Goal: Transaction & Acquisition: Obtain resource

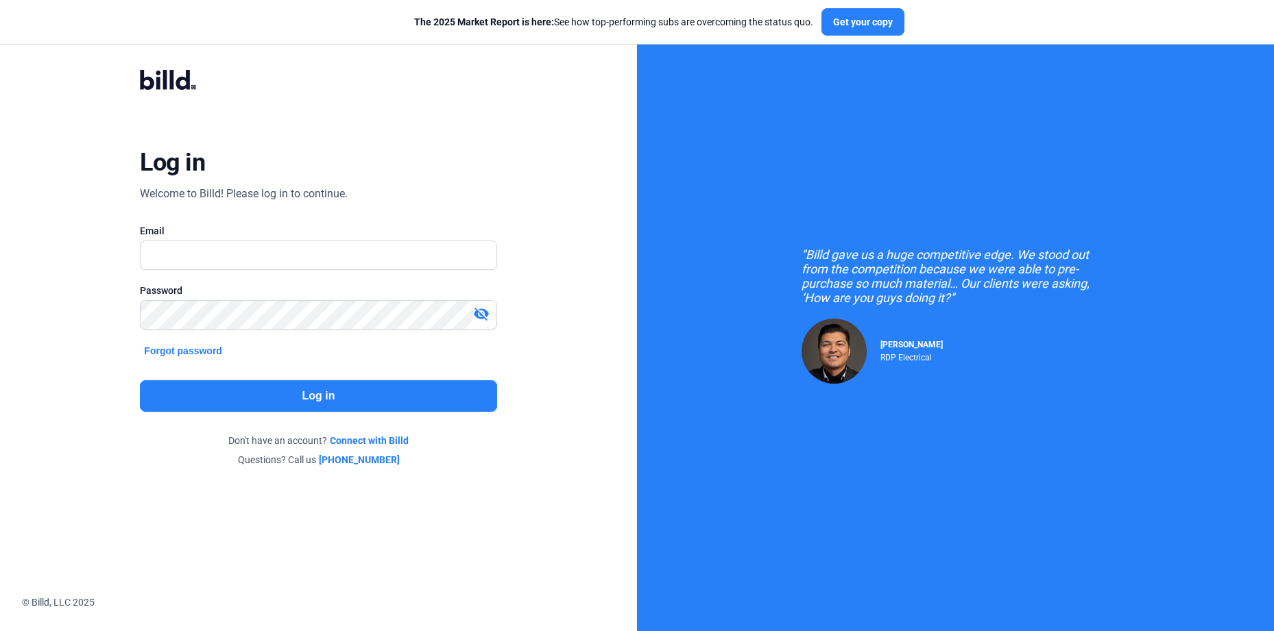
click at [409, 197] on div "Log in Welcome to Billd! Please log in to continue. Email Password visibility_o…" at bounding box center [318, 269] width 459 height 448
click at [270, 250] on input "text" at bounding box center [311, 255] width 340 height 28
type input "[PERSON_NAME][EMAIL_ADDRESS][DOMAIN_NAME]"
click at [318, 406] on button "Log in" at bounding box center [318, 396] width 356 height 32
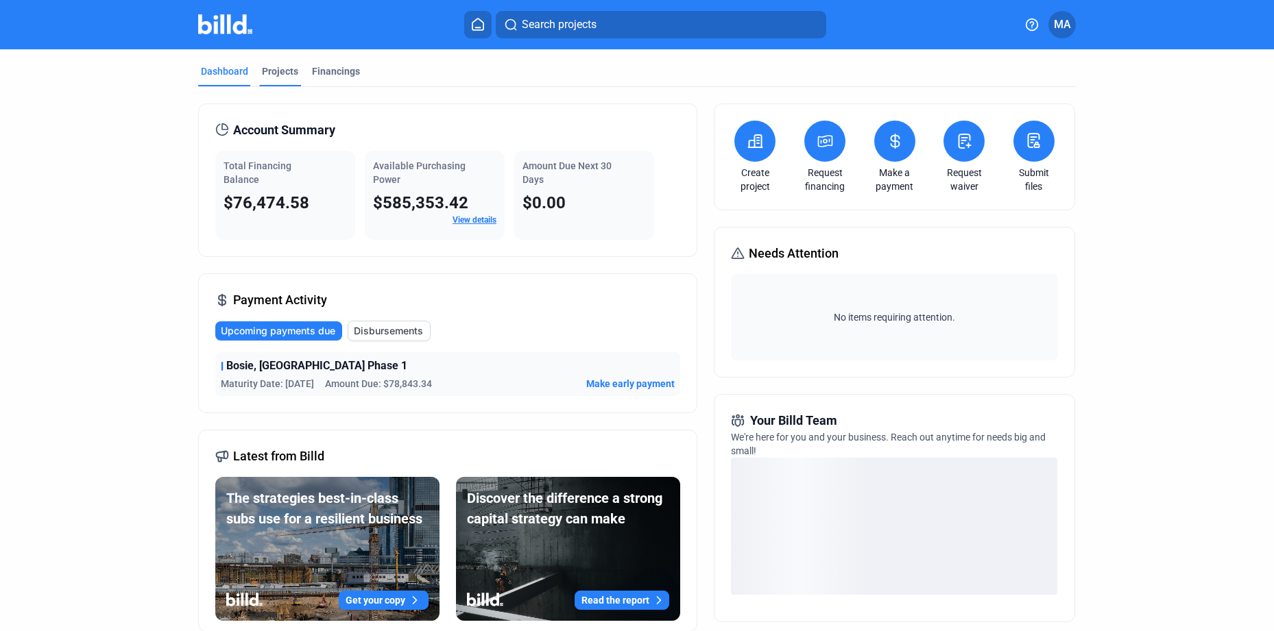
click at [279, 74] on div "Projects" at bounding box center [280, 71] width 36 height 14
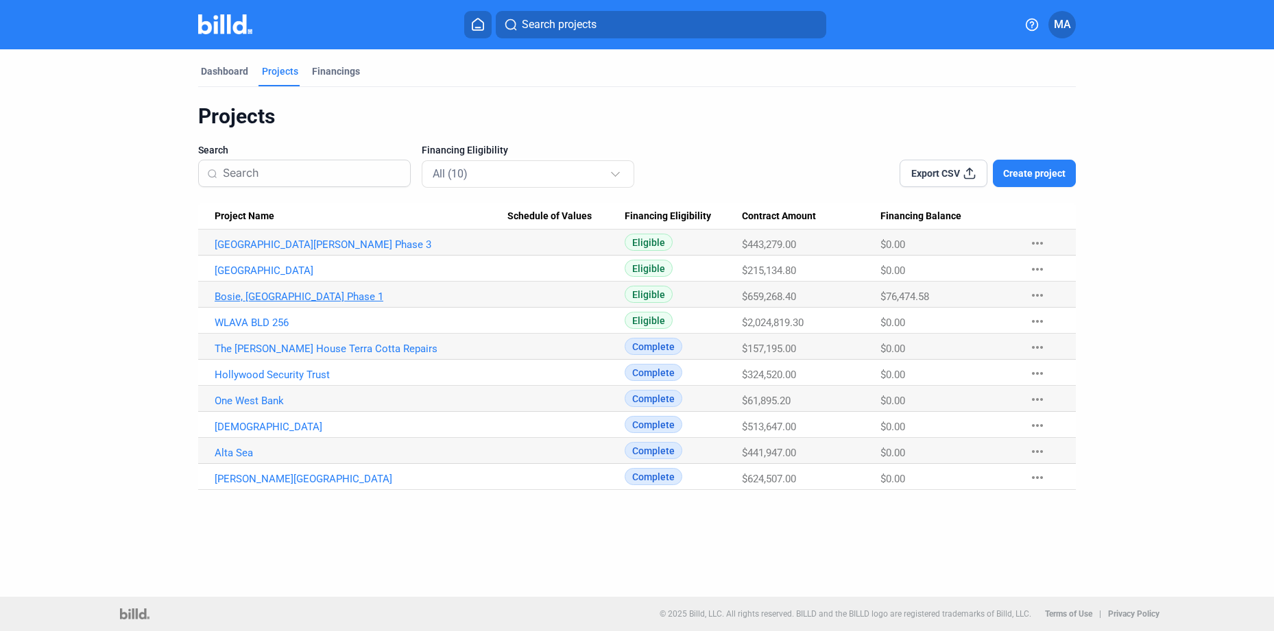
click at [263, 291] on link "Bosie, [GEOGRAPHIC_DATA] Phase 1" at bounding box center [361, 297] width 293 height 12
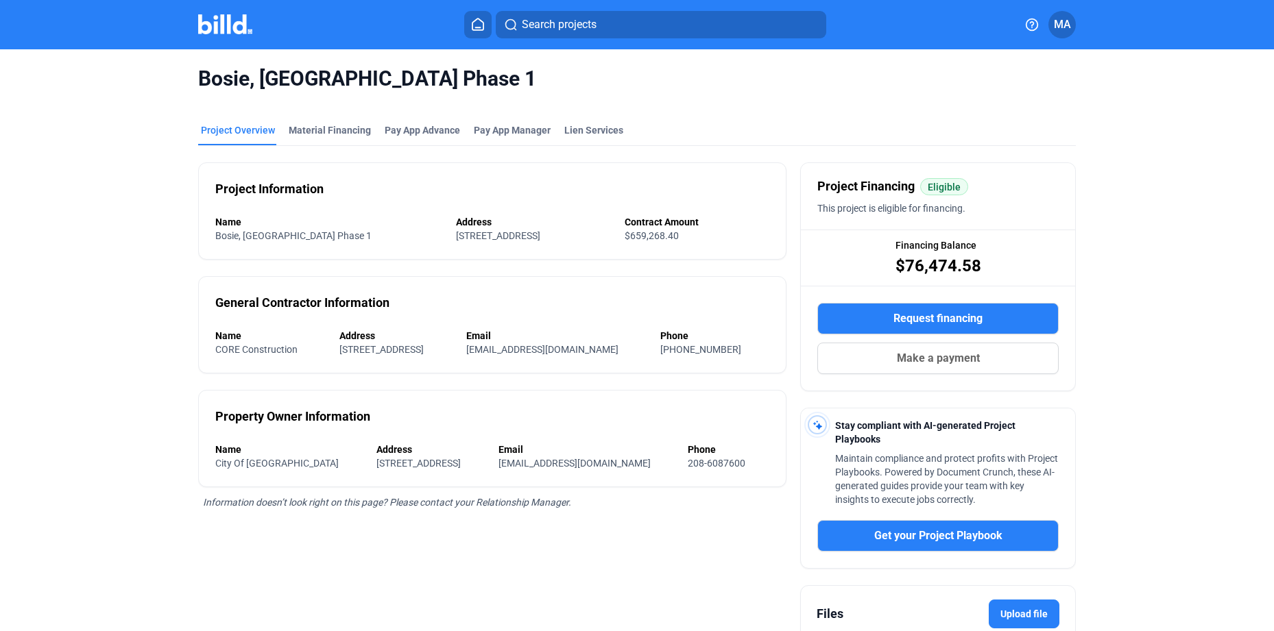
drag, startPoint x: 879, startPoint y: 259, endPoint x: 997, endPoint y: 252, distance: 118.1
click at [997, 252] on div "Financing Balance $76,474.58" at bounding box center [938, 257] width 274 height 55
click at [1043, 273] on div "Financing Balance $76,474.58" at bounding box center [938, 257] width 274 height 55
click at [400, 134] on div "Pay App Advance" at bounding box center [422, 130] width 75 height 14
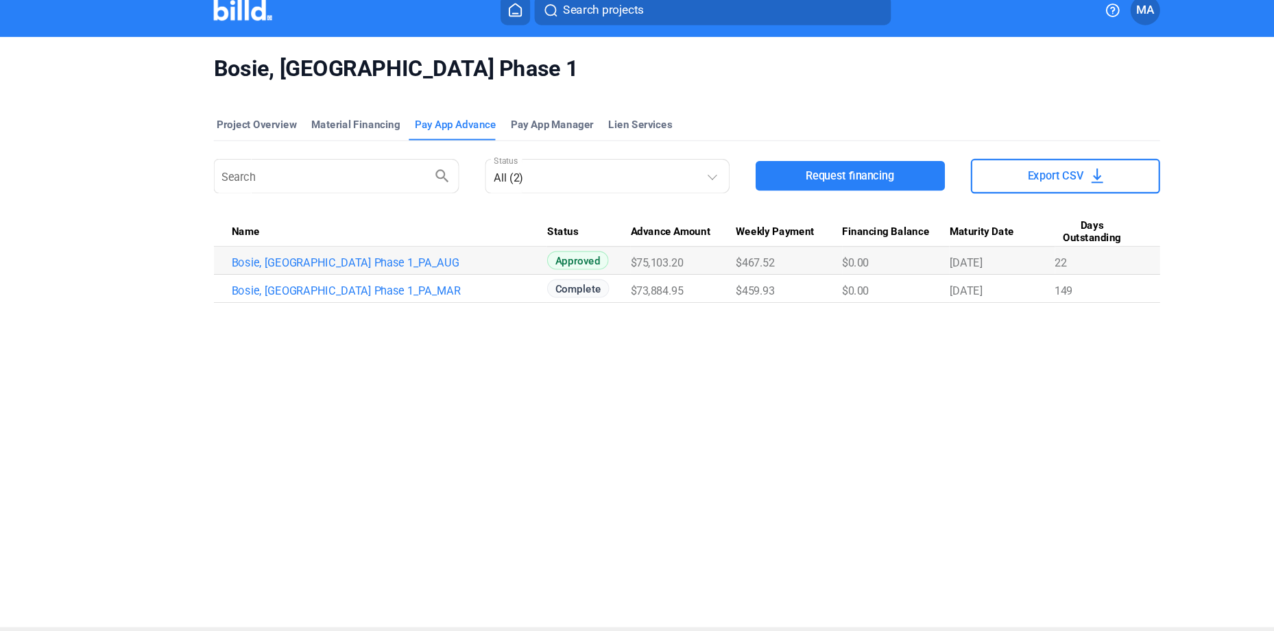
drag, startPoint x: 880, startPoint y: 260, endPoint x: 925, endPoint y: 258, distance: 45.3
click at [925, 258] on div "[DATE]" at bounding box center [928, 259] width 97 height 12
click at [350, 283] on link "Bosie, [GEOGRAPHIC_DATA] Phase 1_PA_MAR" at bounding box center [361, 285] width 293 height 12
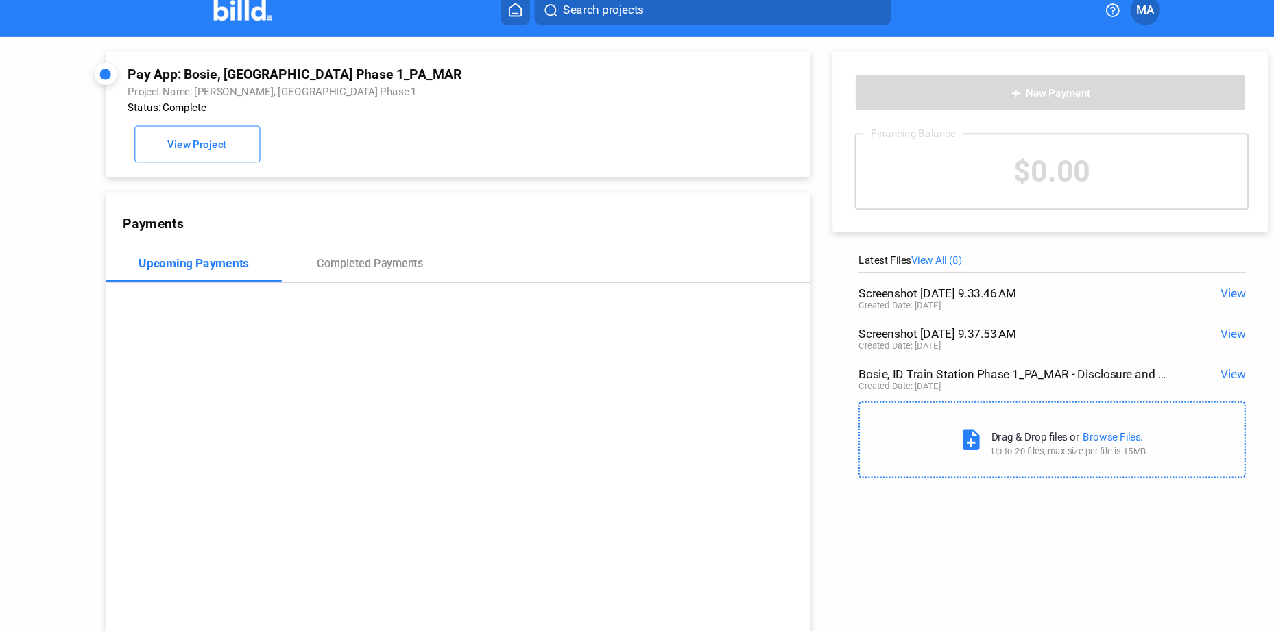
click at [1139, 321] on span "View" at bounding box center [1143, 324] width 23 height 13
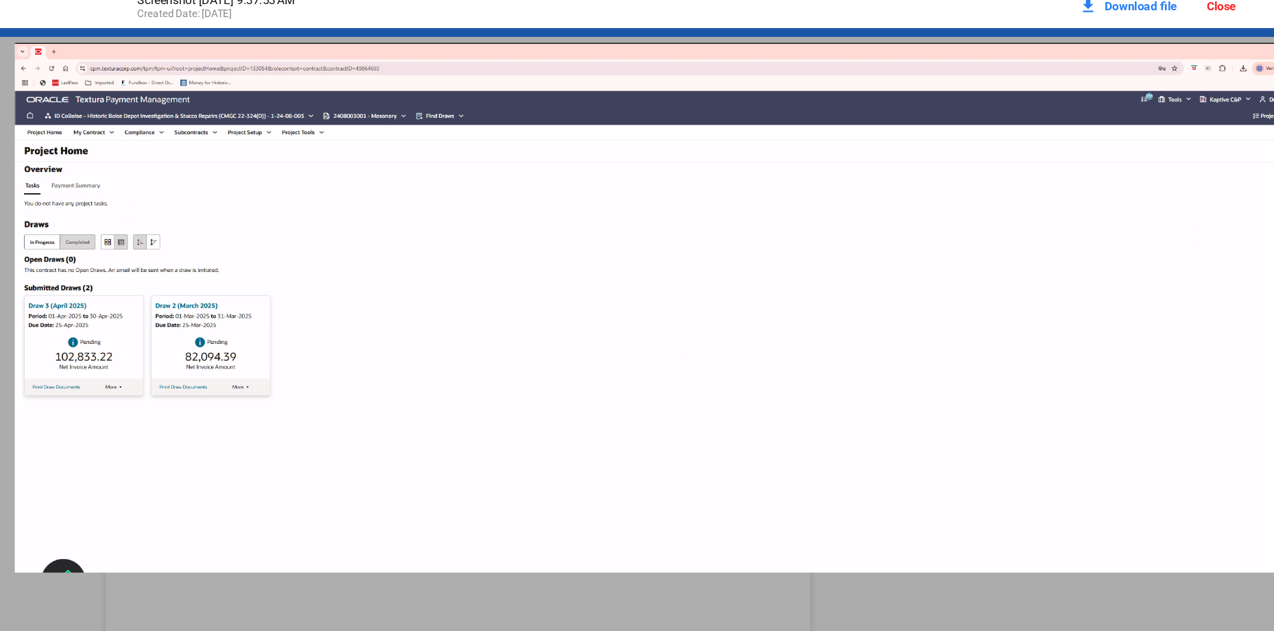
click at [188, 107] on img at bounding box center [637, 316] width 1246 height 523
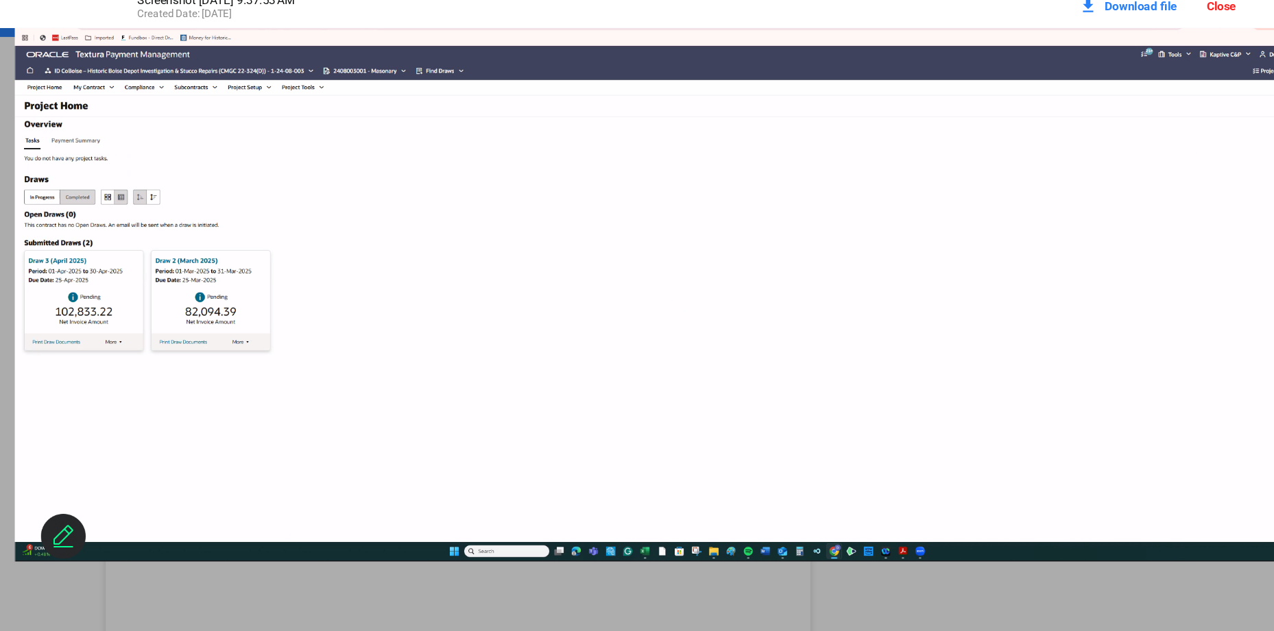
scroll to position [36, 0]
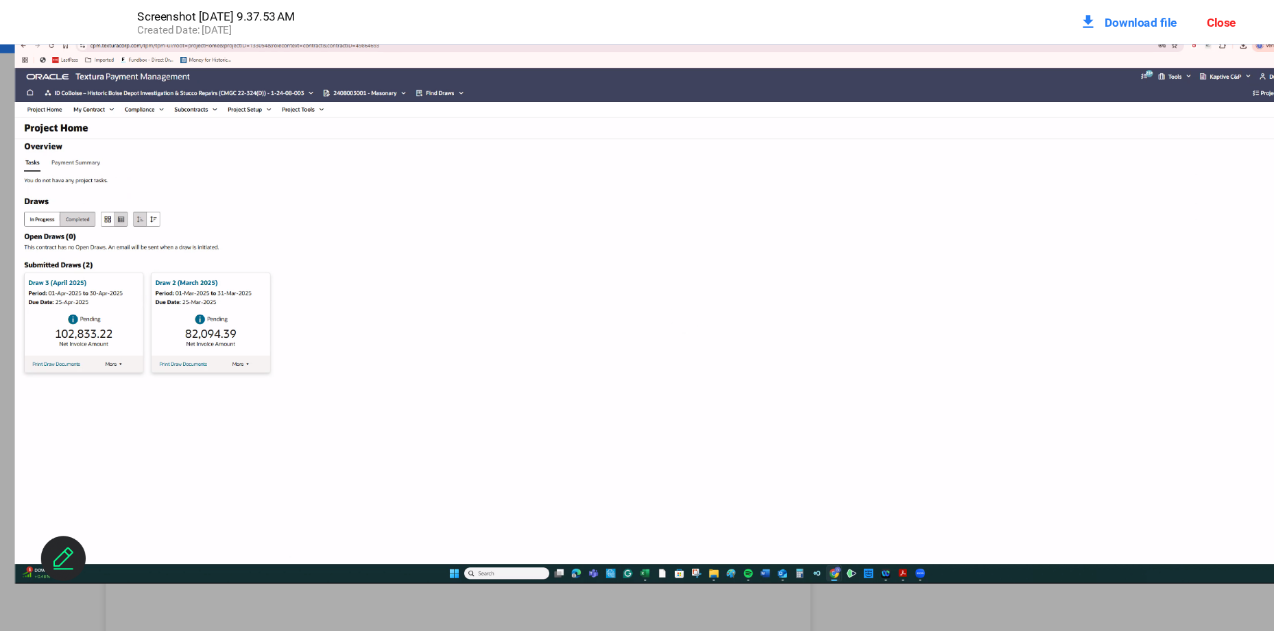
click at [1130, 23] on div "Close" at bounding box center [1132, 20] width 27 height 13
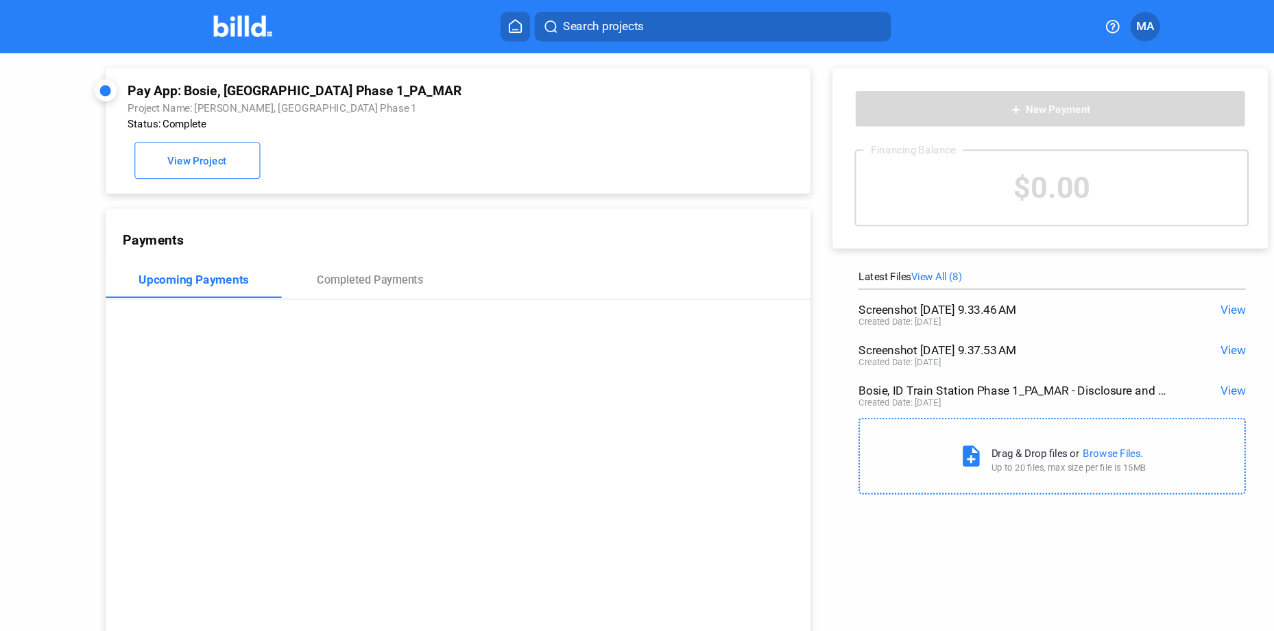
click at [1138, 284] on span "View" at bounding box center [1143, 286] width 23 height 13
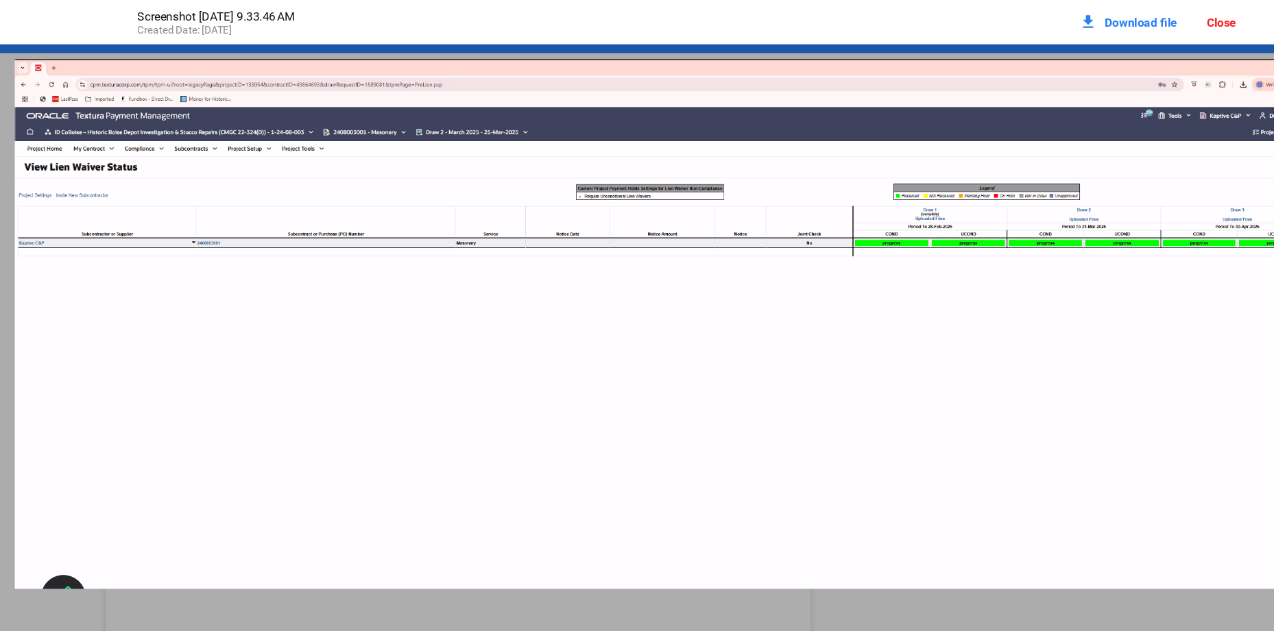
click at [1139, 25] on div "Close" at bounding box center [1132, 20] width 27 height 13
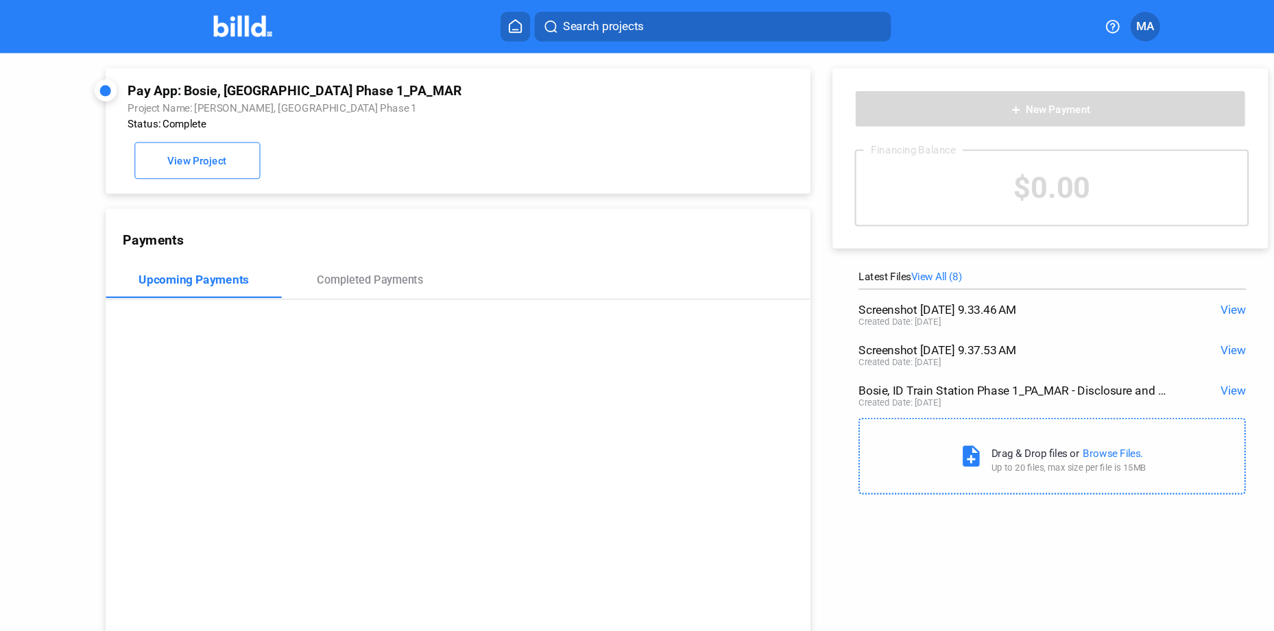
click at [474, 32] on button at bounding box center [477, 24] width 27 height 27
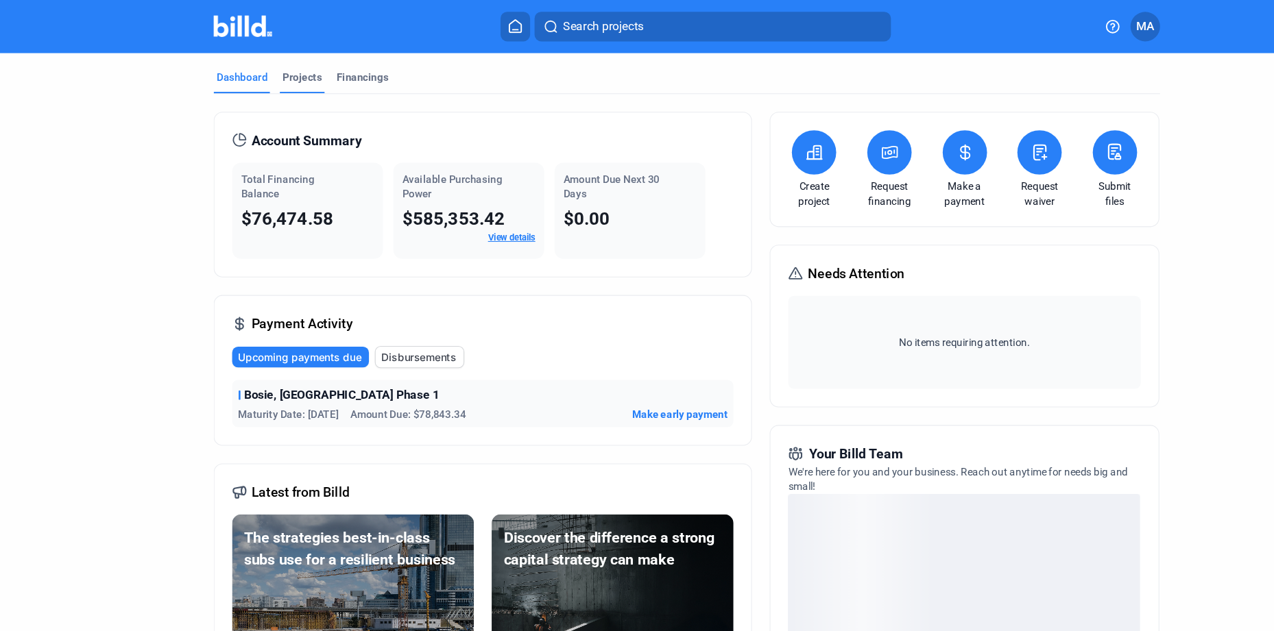
click at [282, 70] on div "Projects" at bounding box center [280, 71] width 36 height 14
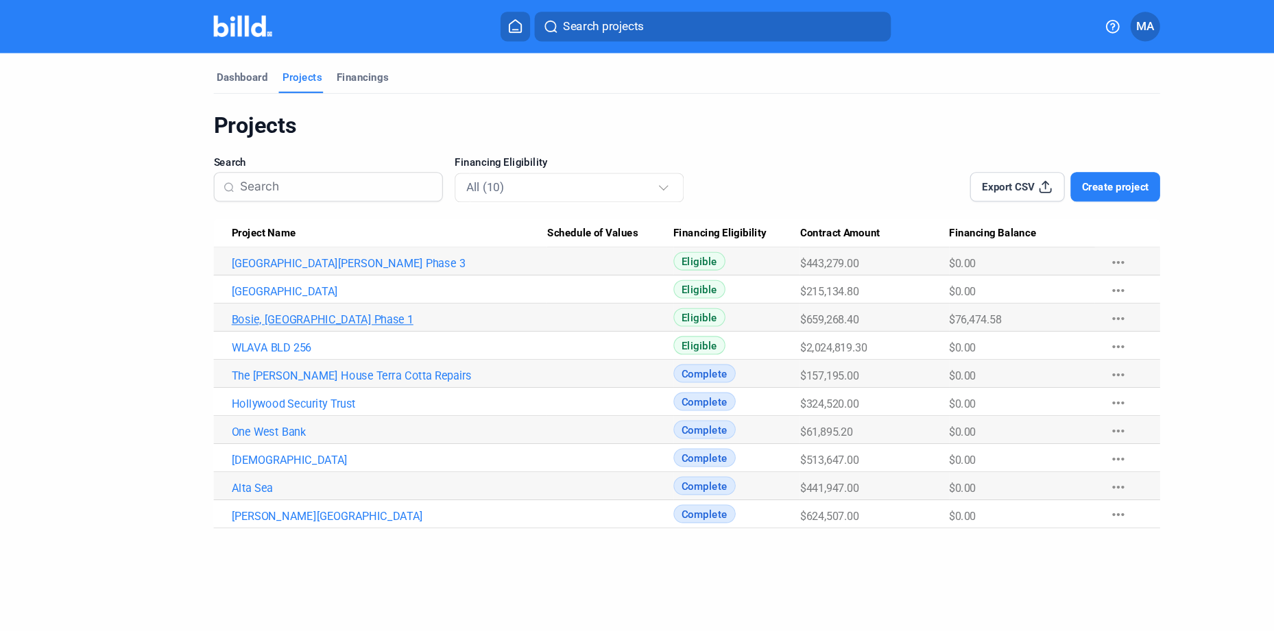
click at [271, 291] on link "Bosie, [GEOGRAPHIC_DATA] Phase 1" at bounding box center [361, 297] width 293 height 12
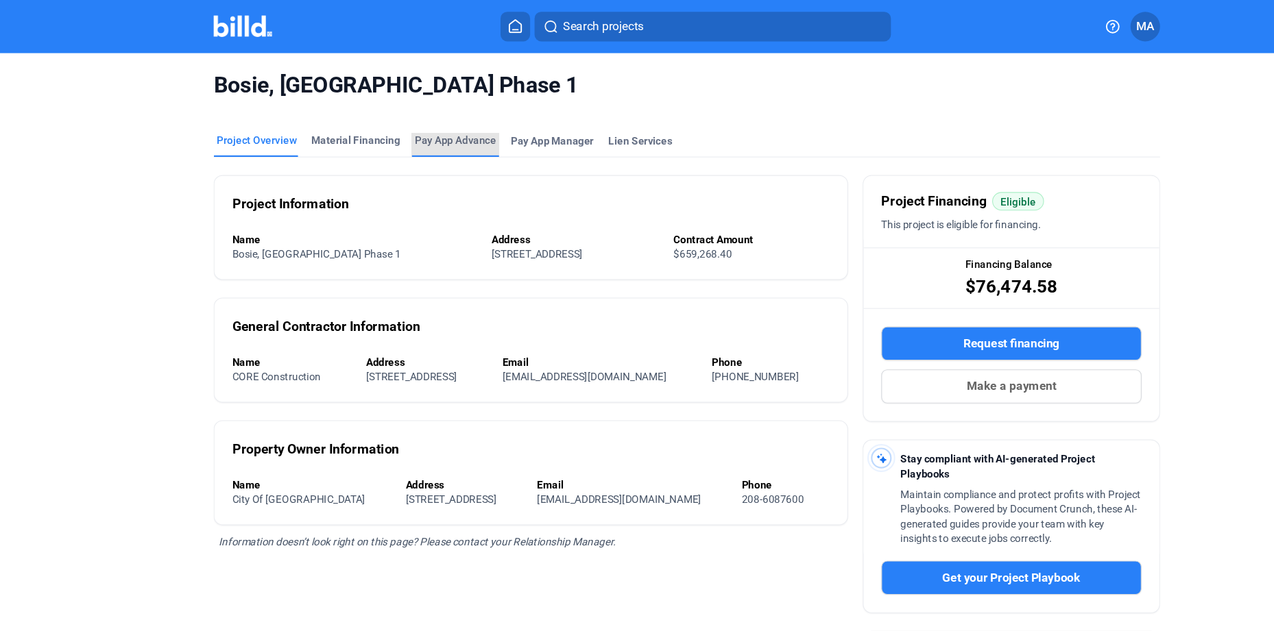
click at [417, 131] on div "Pay App Advance" at bounding box center [422, 130] width 75 height 14
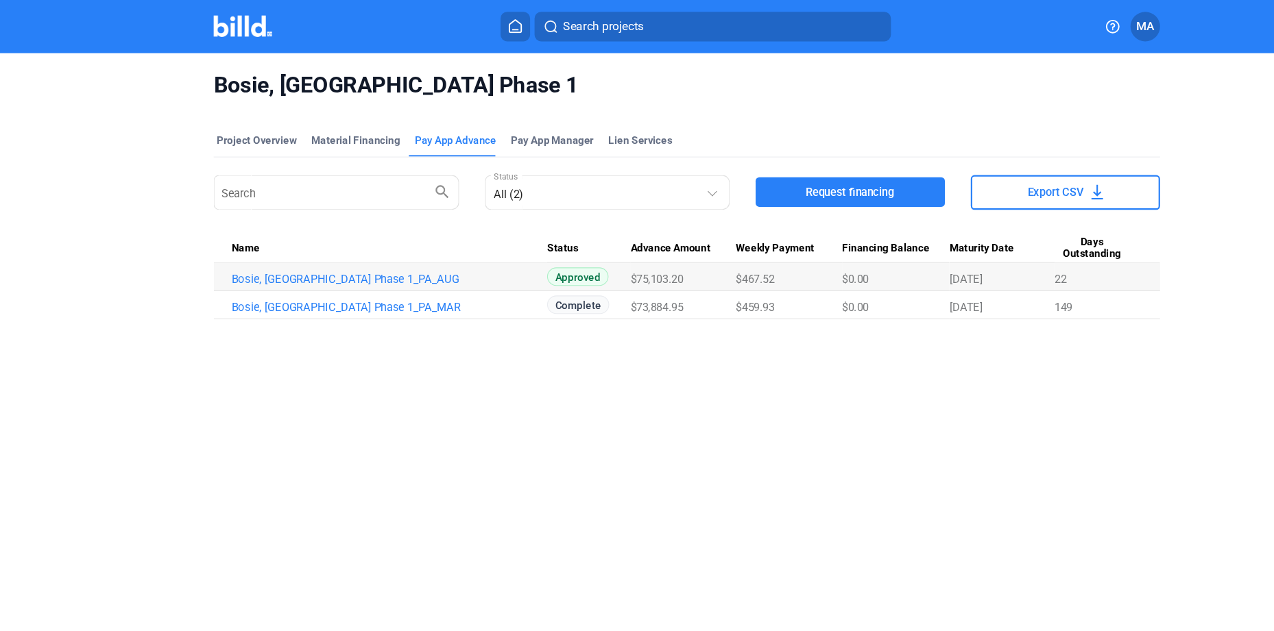
click at [835, 175] on button "Request financing" at bounding box center [788, 178] width 175 height 27
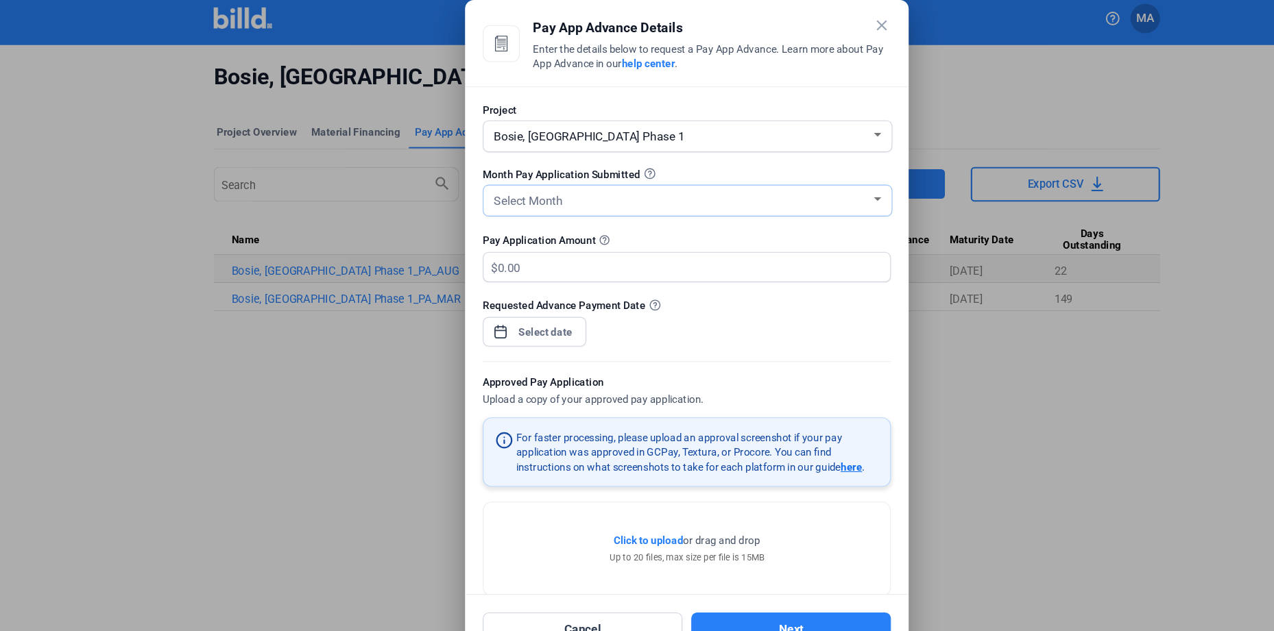
click at [562, 199] on div "Select Month" at bounding box center [631, 192] width 352 height 19
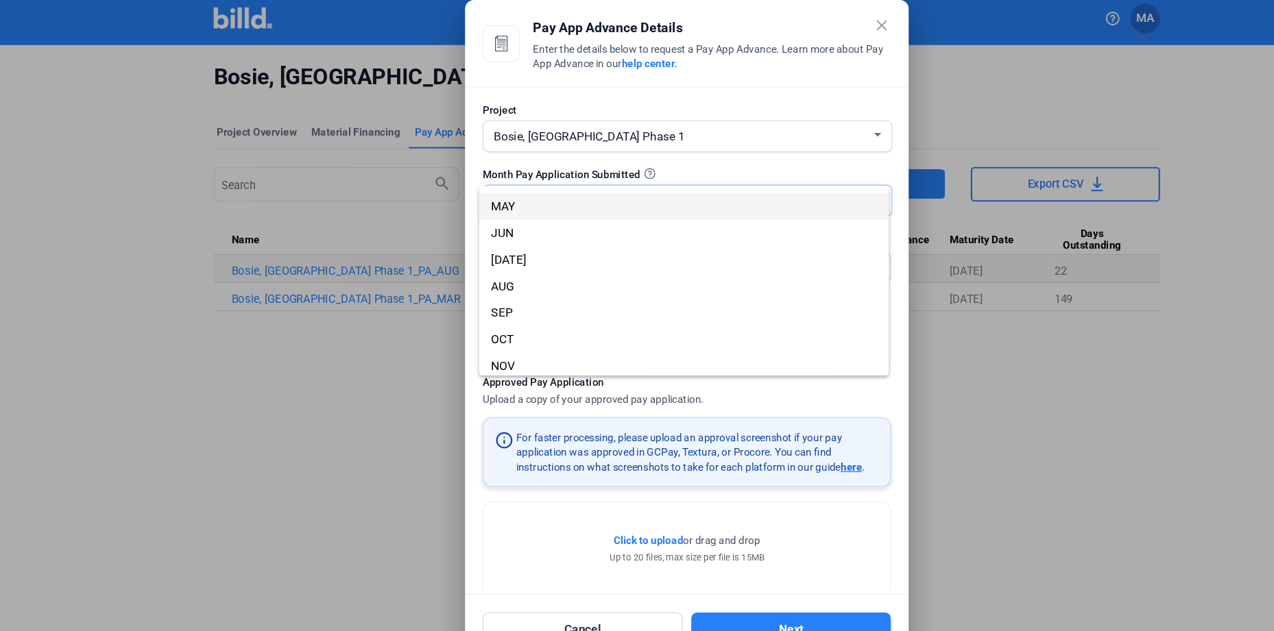
scroll to position [97, 0]
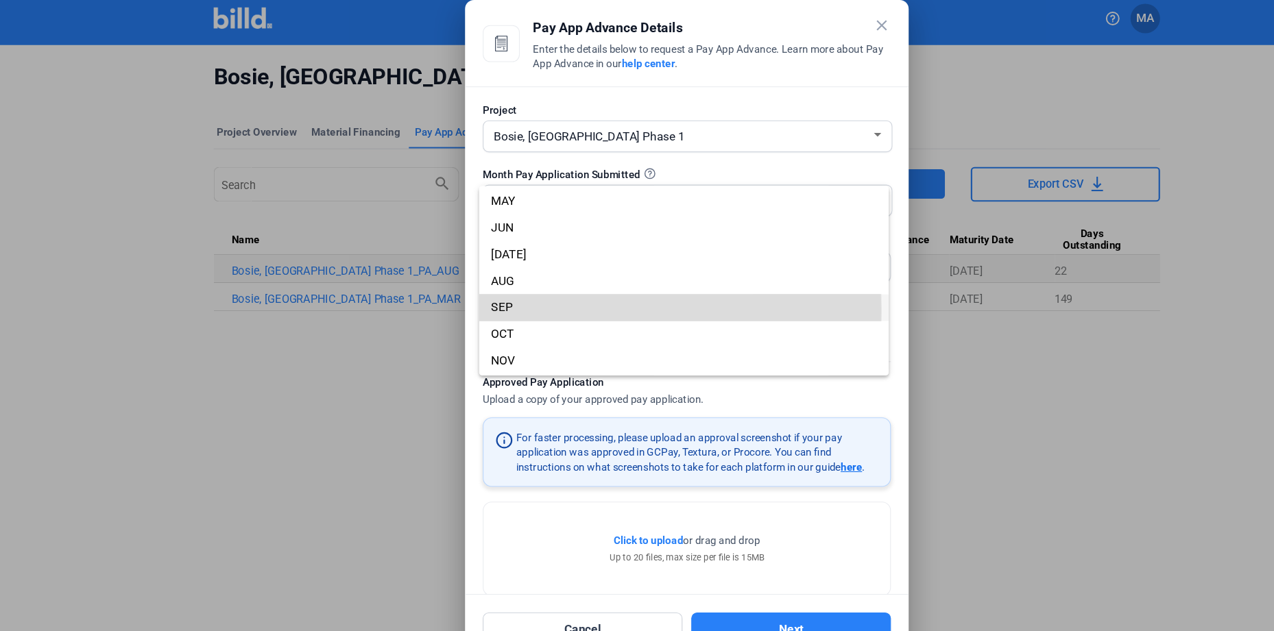
click at [515, 295] on span "SEP" at bounding box center [634, 292] width 358 height 25
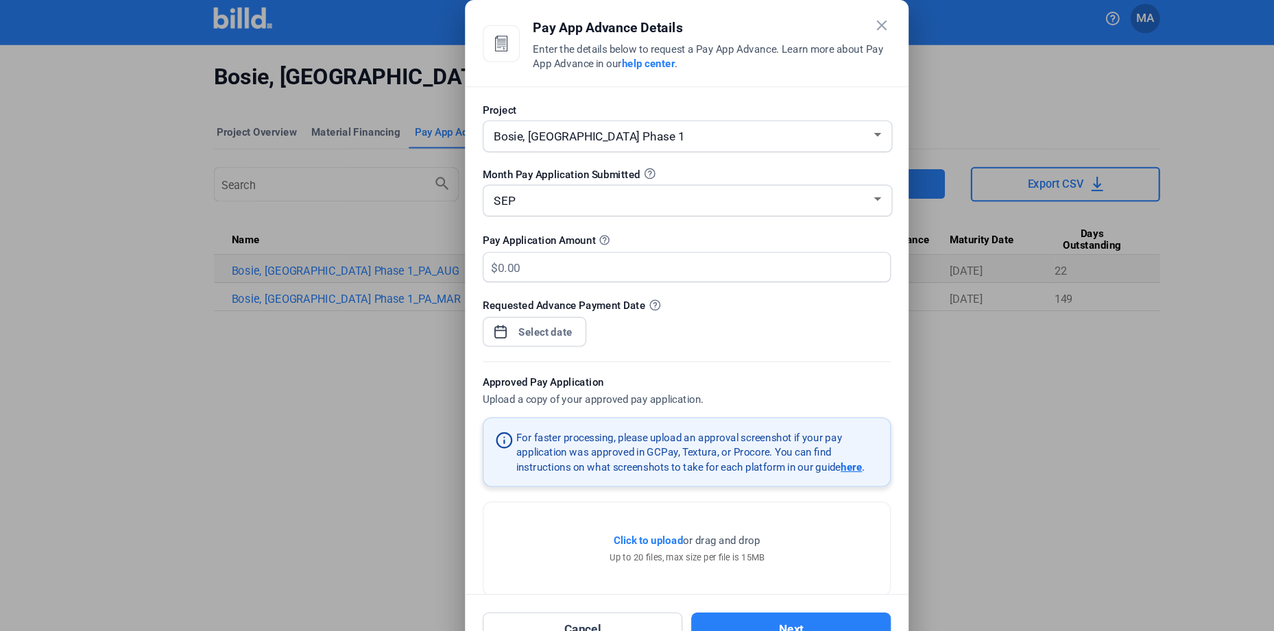
click at [822, 168] on div "Project Bosie, ID Train Station Phase 1 Month Pay Application Submitted SEP Pay…" at bounding box center [636, 324] width 411 height 472
click at [479, 252] on input "text" at bounding box center [635, 255] width 348 height 27
click at [508, 259] on input "157,685" at bounding box center [643, 255] width 364 height 27
type input "157,685.28"
click at [501, 308] on div "close Pay App Advance Details Enter the details below to request a Pay App Adva…" at bounding box center [637, 315] width 1274 height 631
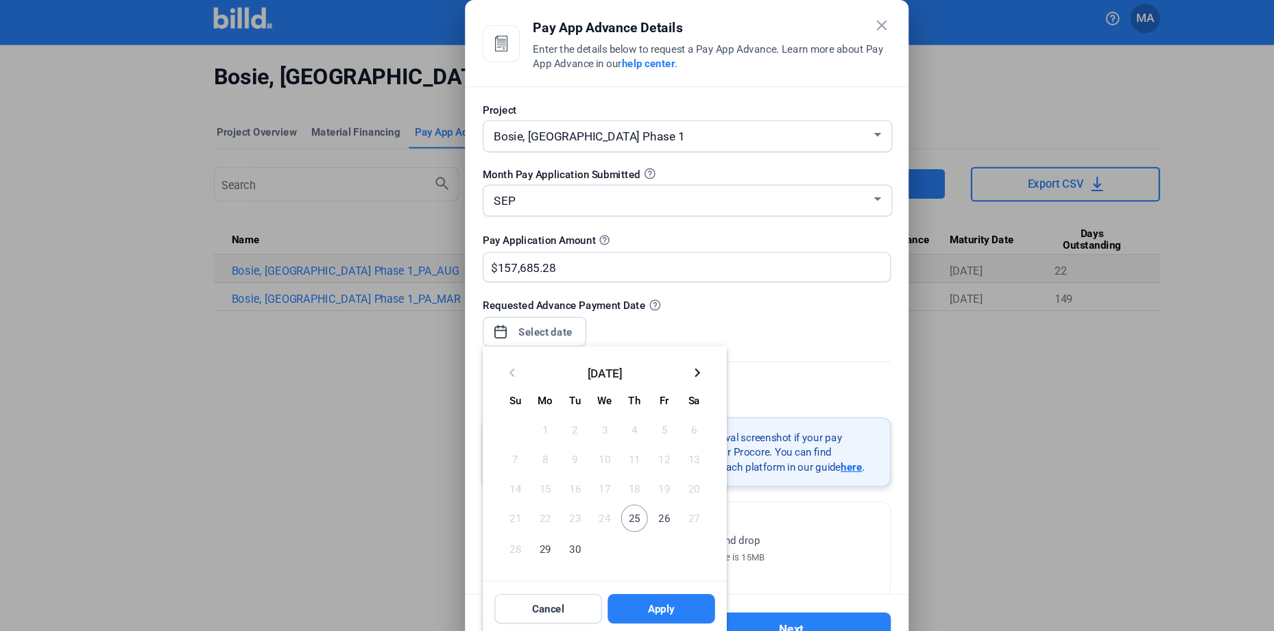
click at [614, 481] on span "26" at bounding box center [615, 488] width 25 height 25
click at [622, 570] on span "Apply" at bounding box center [613, 573] width 25 height 14
type input "[DATE]"
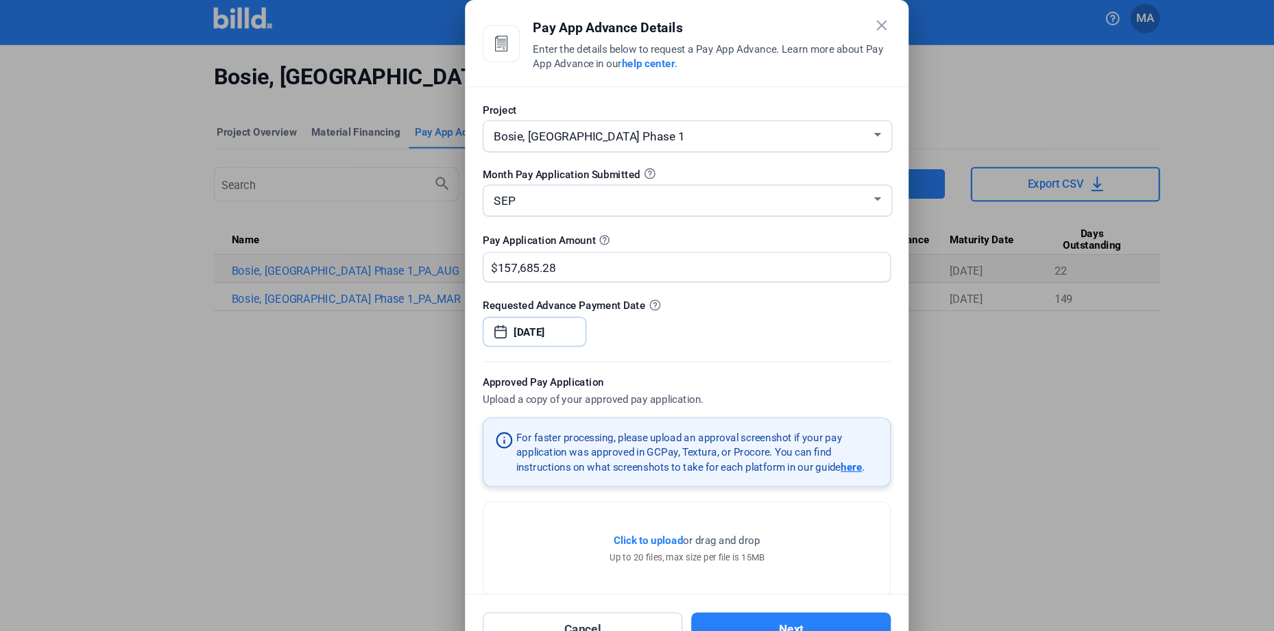
scroll to position [24, 0]
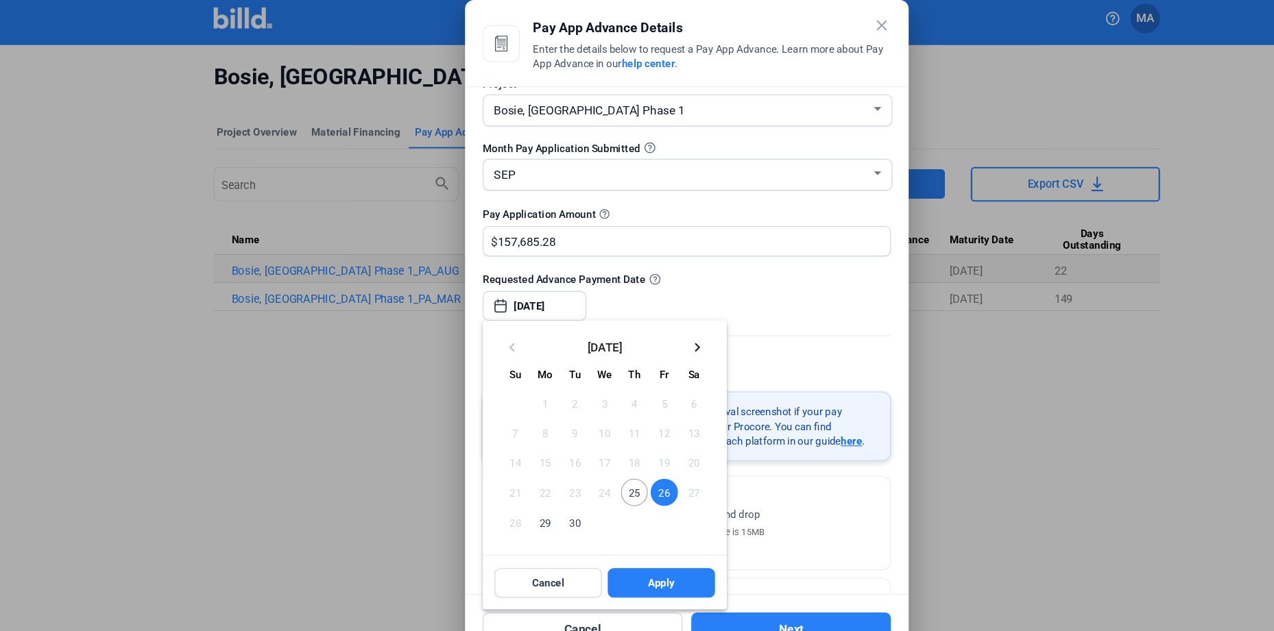
click at [751, 330] on div at bounding box center [637, 315] width 1274 height 631
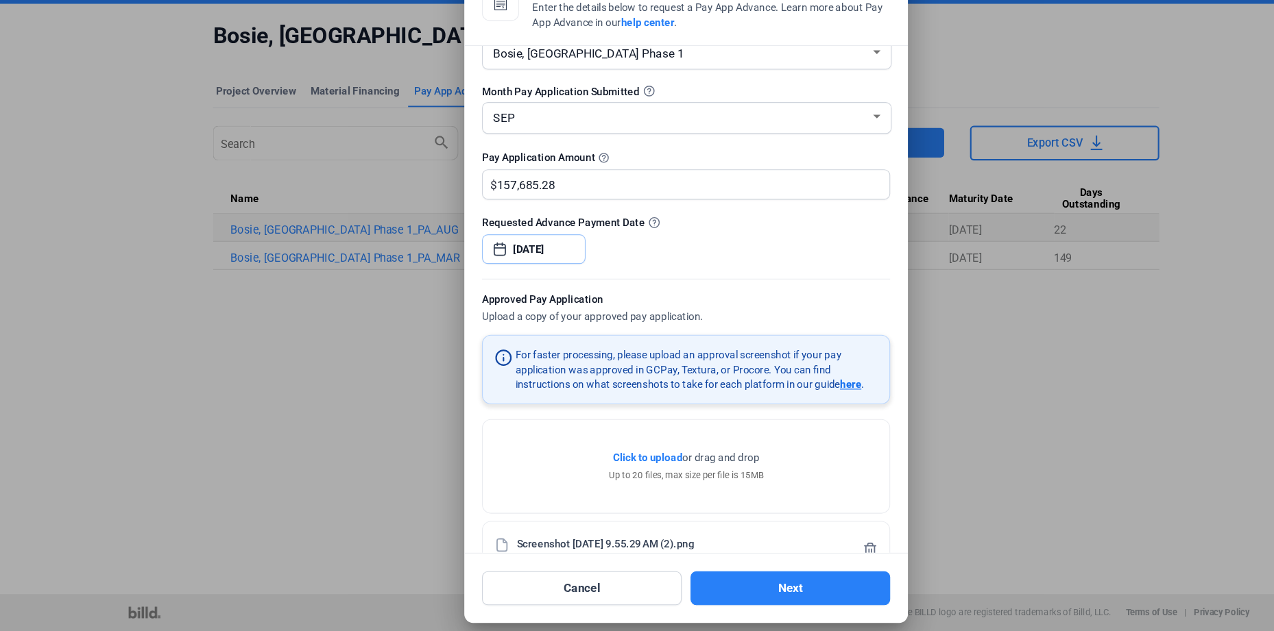
scroll to position [0, 0]
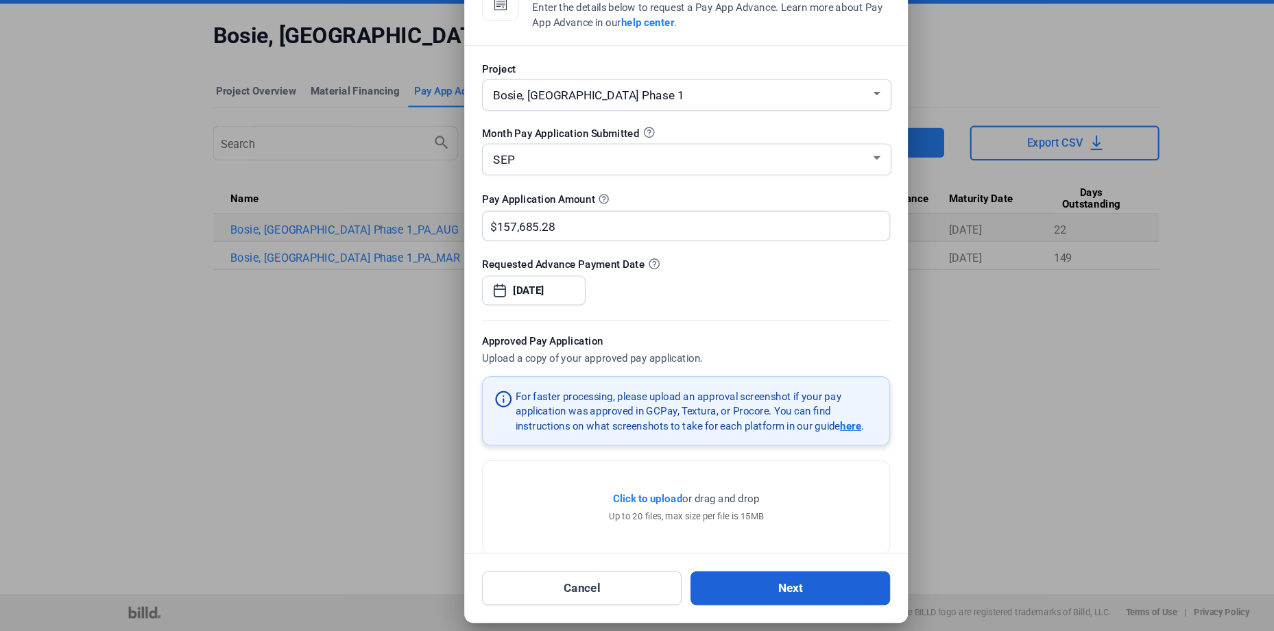
click at [735, 592] on button "Next" at bounding box center [733, 592] width 185 height 32
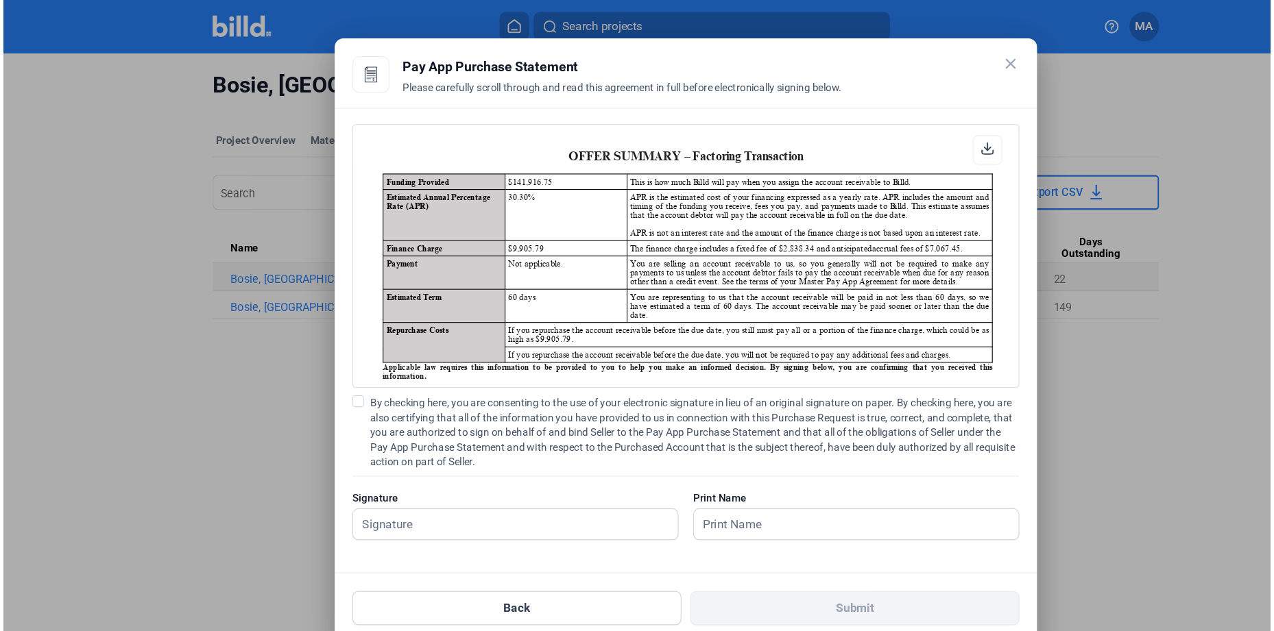
scroll to position [2587, 0]
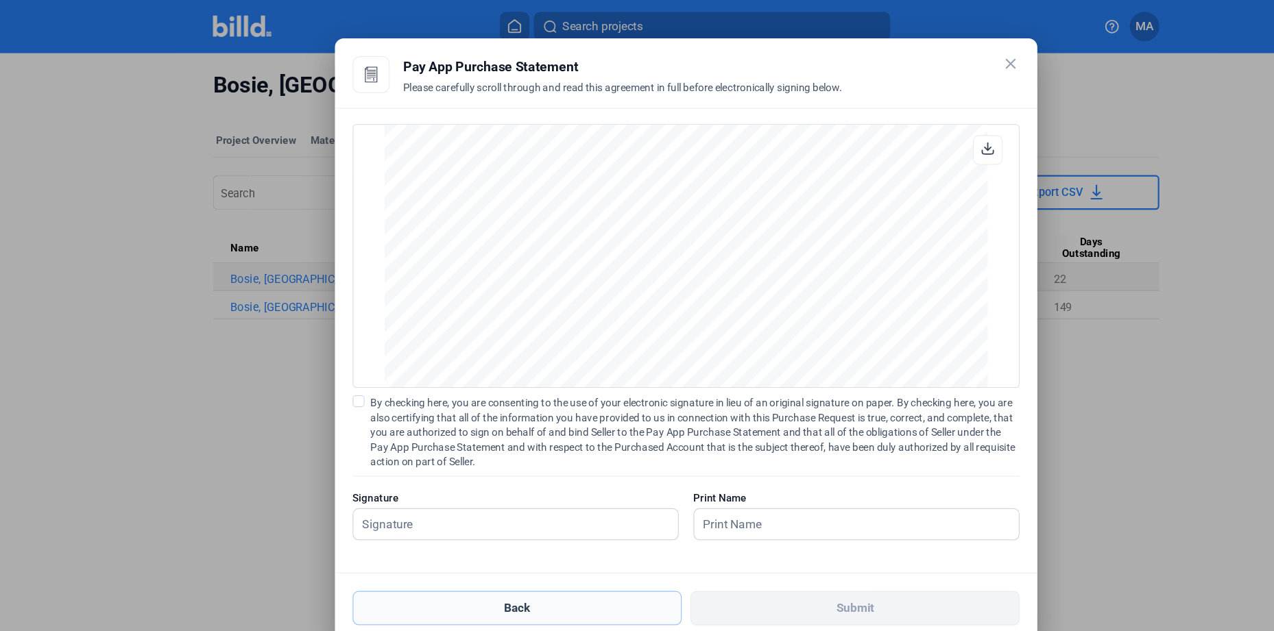
click at [502, 550] on button "Back" at bounding box center [480, 564] width 305 height 32
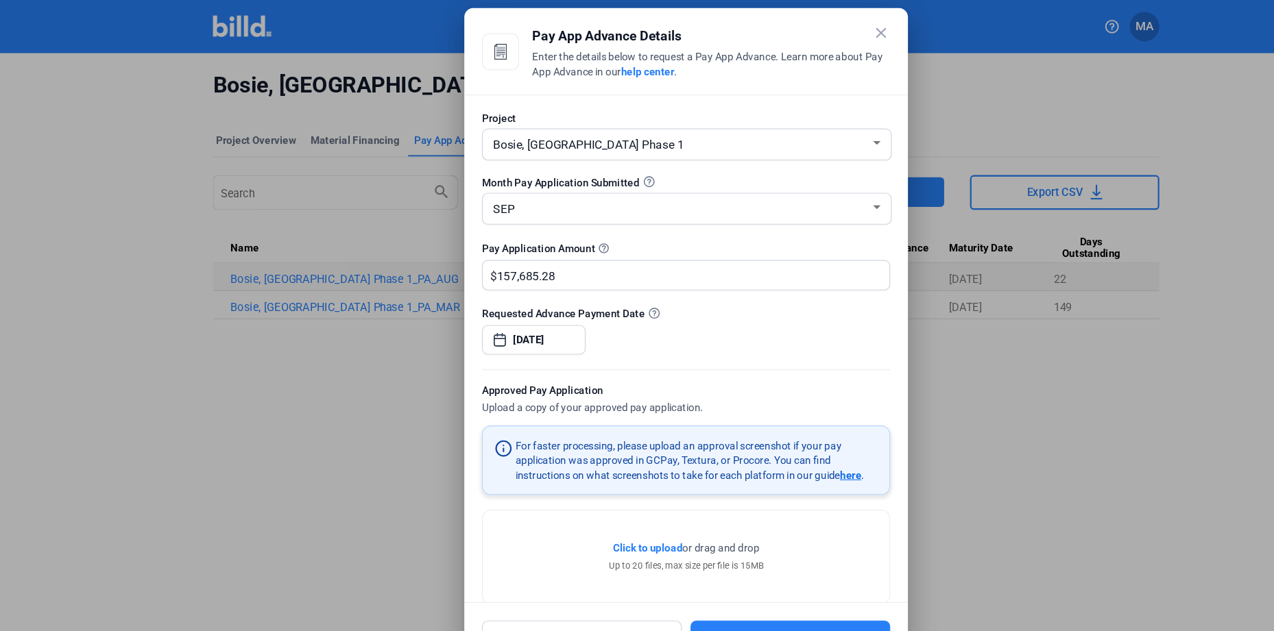
click at [818, 29] on mat-icon "close" at bounding box center [818, 31] width 16 height 16
